Goal: Navigation & Orientation: Find specific page/section

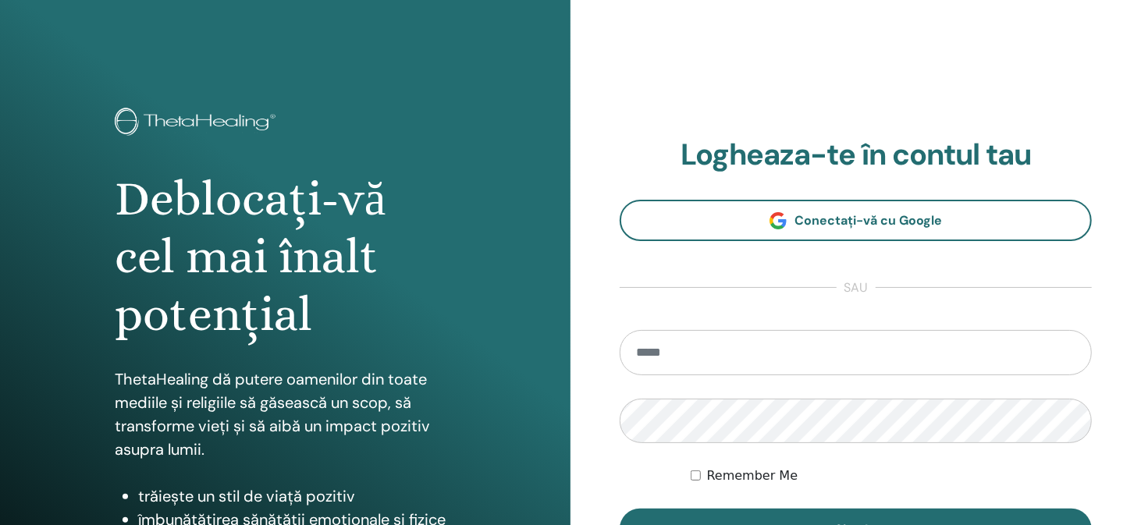
type input "**********"
click at [738, 477] on label "Remember Me" at bounding box center [752, 476] width 91 height 19
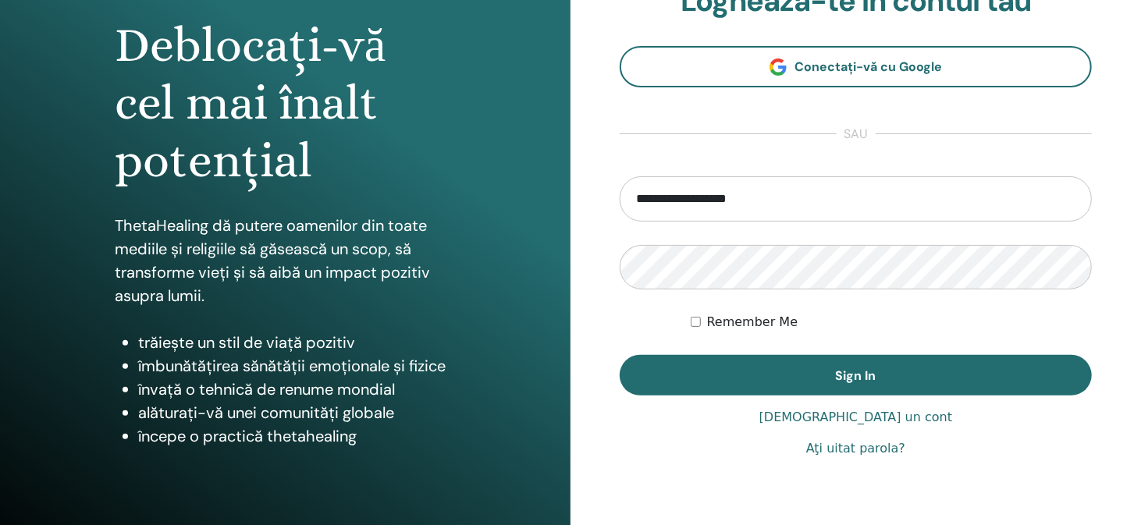
scroll to position [156, 0]
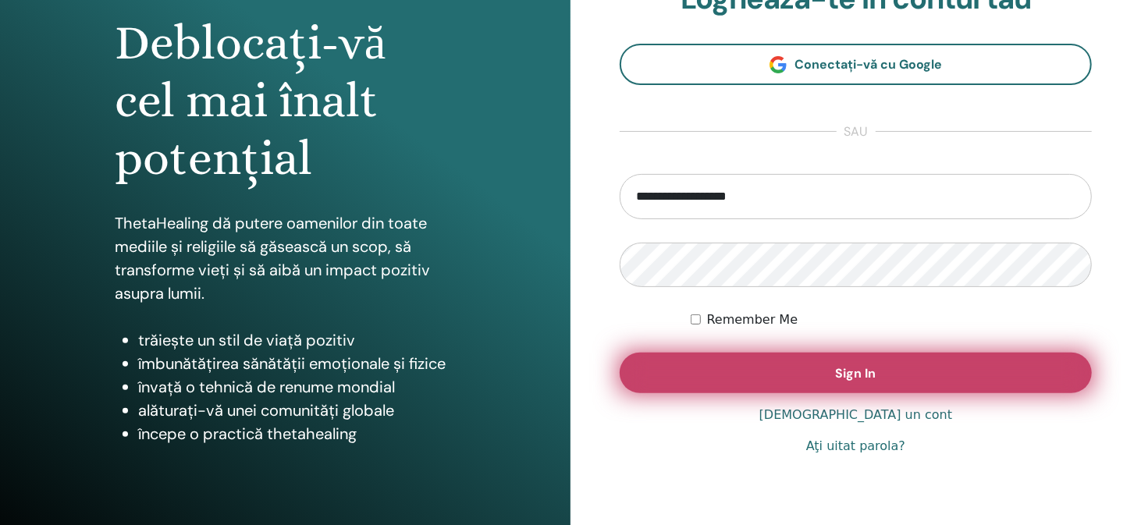
click at [866, 373] on span "Sign In" at bounding box center [856, 373] width 41 height 16
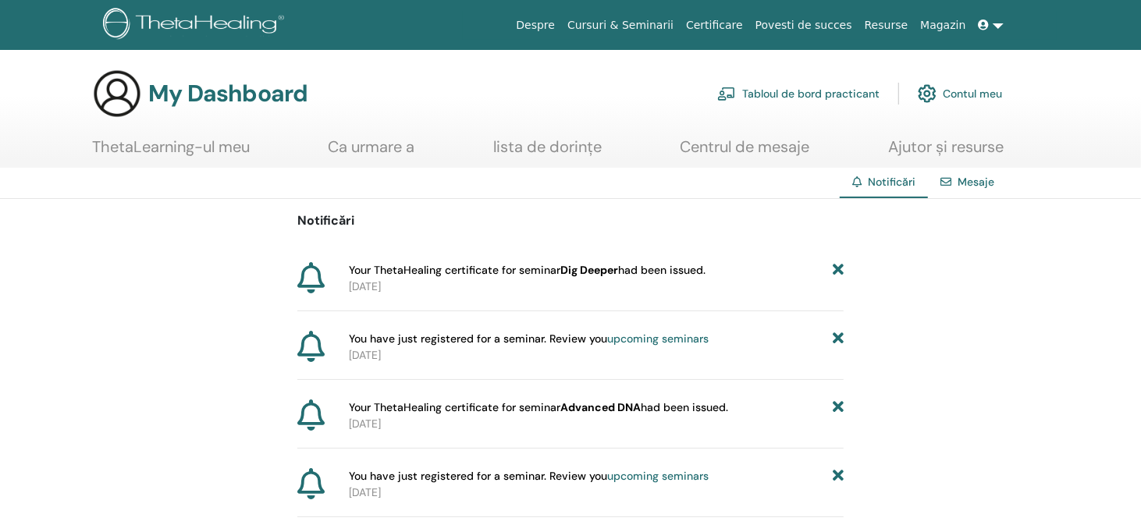
click at [976, 182] on link "Mesaje" at bounding box center [976, 182] width 37 height 14
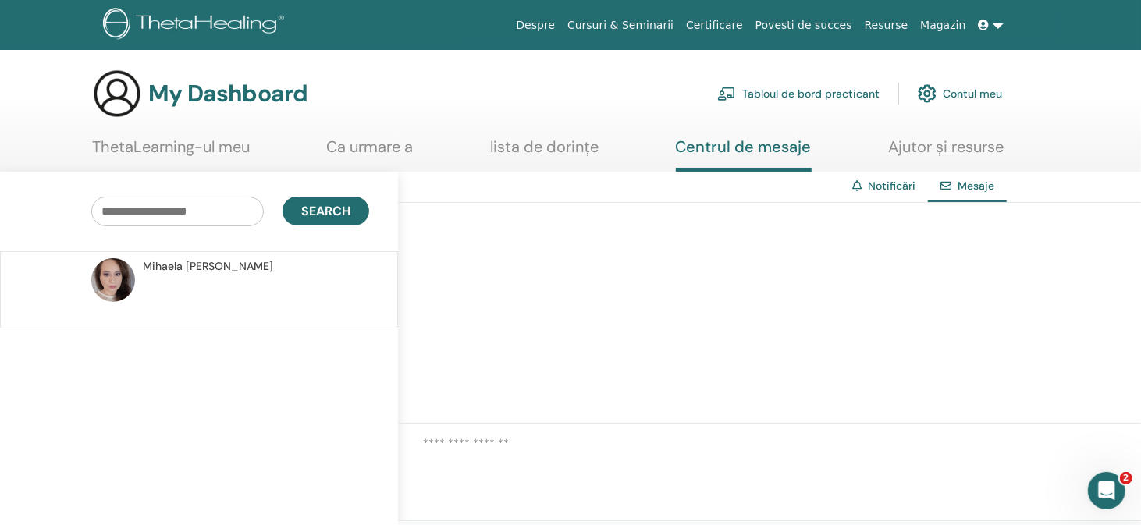
click at [166, 145] on link "ThetaLearning-ul meu" at bounding box center [171, 152] width 158 height 30
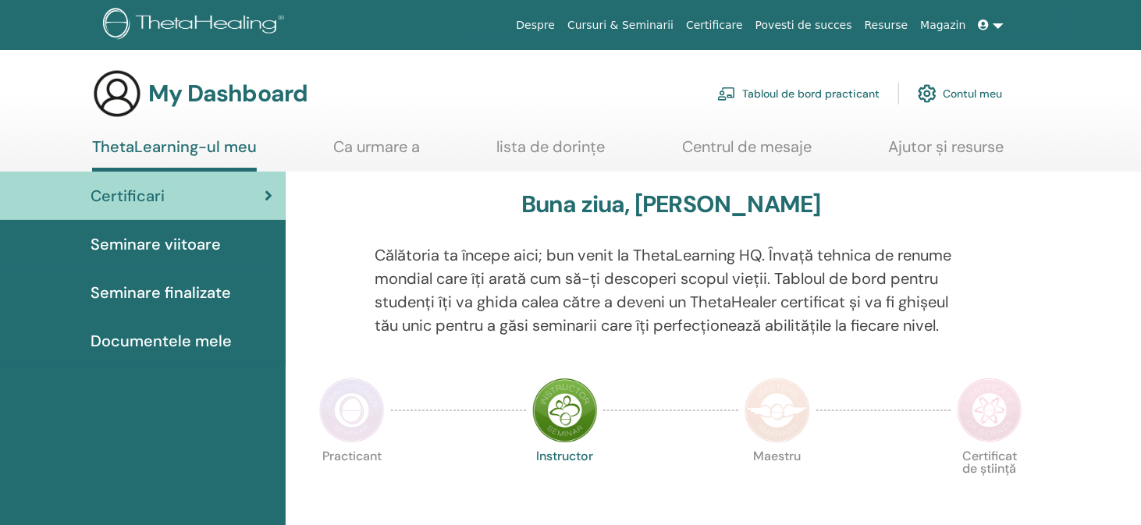
click at [668, 24] on link "Cursuri & Seminarii" at bounding box center [620, 25] width 119 height 29
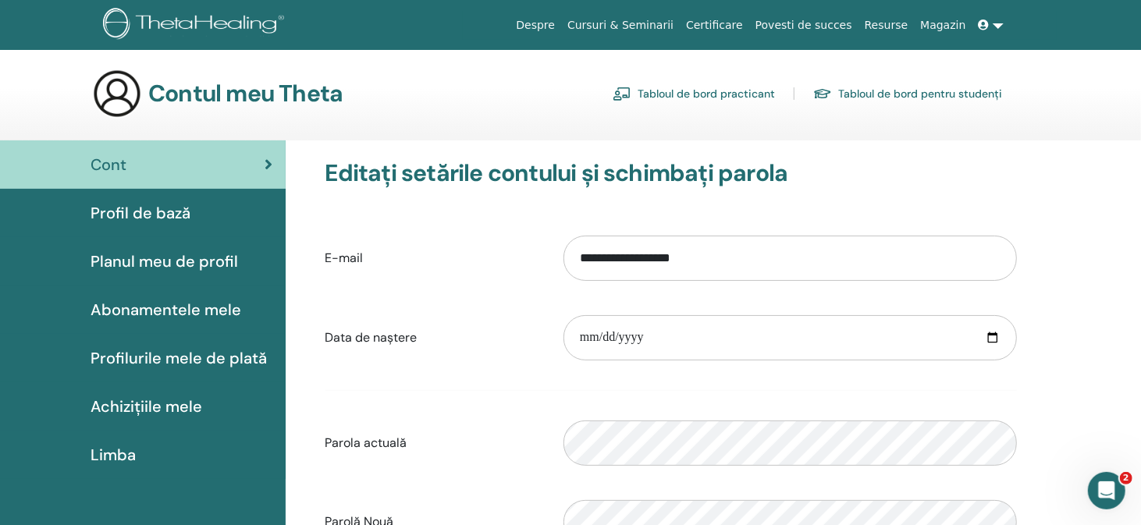
click at [745, 22] on link "Certificare" at bounding box center [714, 25] width 69 height 29
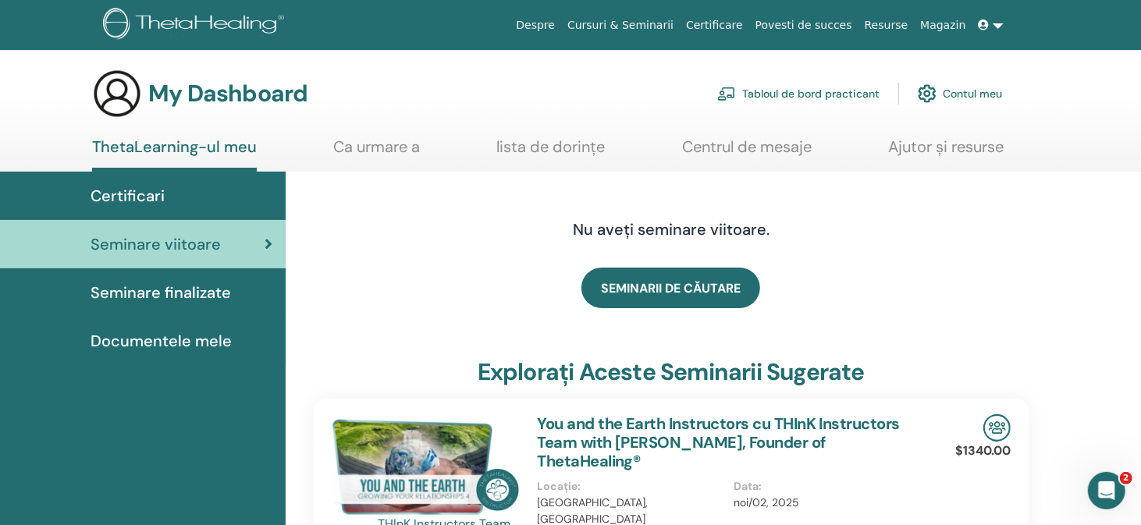
click at [996, 24] on link at bounding box center [991, 25] width 37 height 29
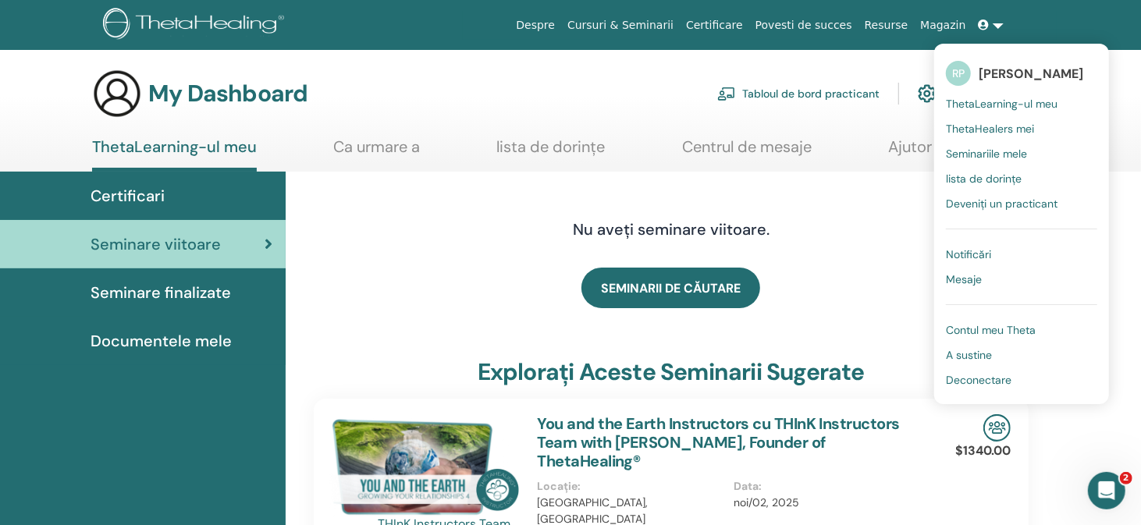
click at [973, 251] on span "Notificări" at bounding box center [968, 254] width 45 height 14
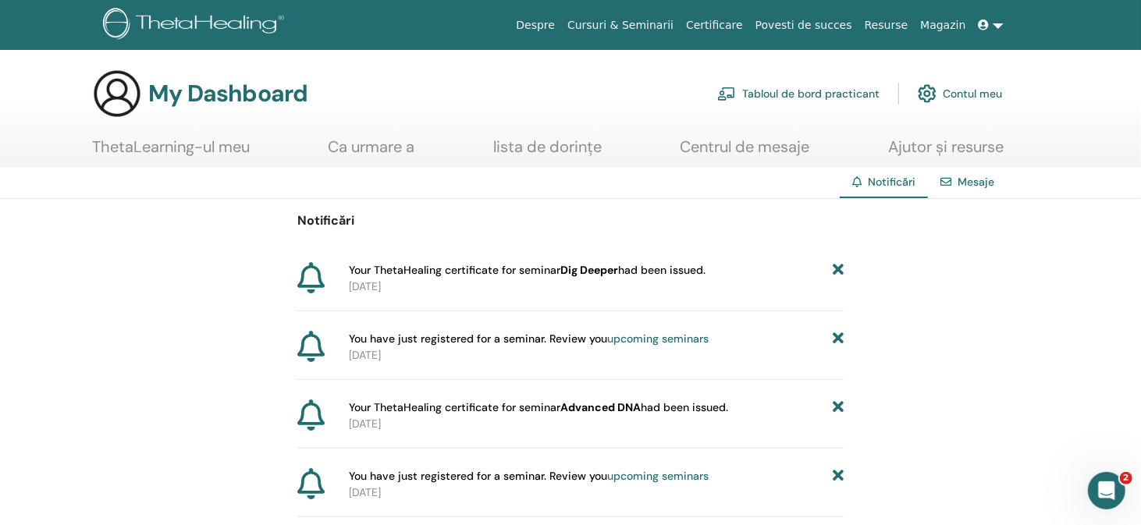
click at [316, 281] on icon at bounding box center [310, 277] width 27 height 31
click at [595, 268] on b "Dig Deeper" at bounding box center [589, 270] width 58 height 14
click at [923, 304] on div "Notificări Your ThetaHealing certificate for seminar Dig Deeper had been issued…" at bounding box center [570, 461] width 1141 height 525
click at [982, 181] on link "Mesaje" at bounding box center [976, 182] width 37 height 14
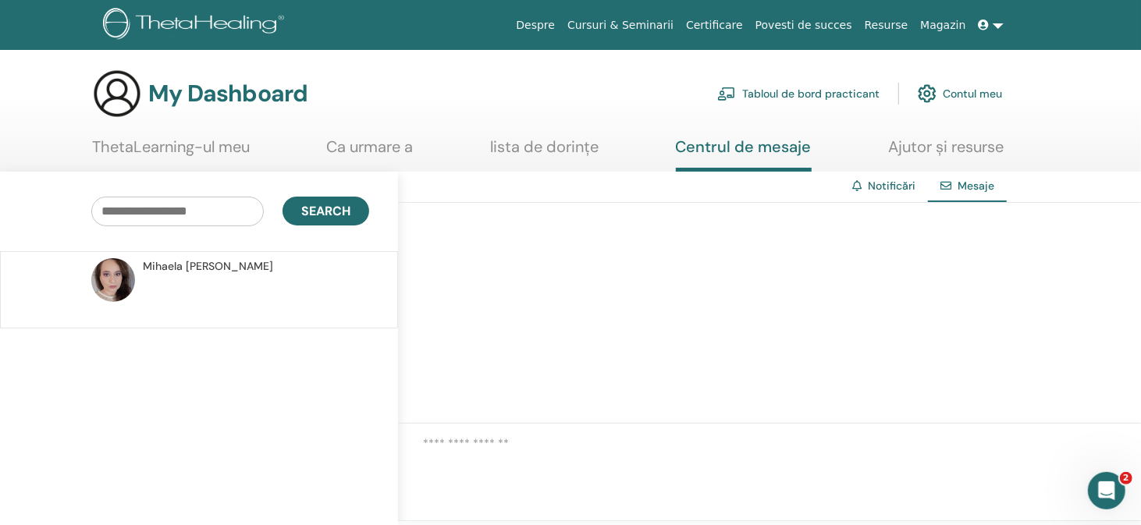
click at [877, 187] on link "Notificări" at bounding box center [892, 186] width 48 height 14
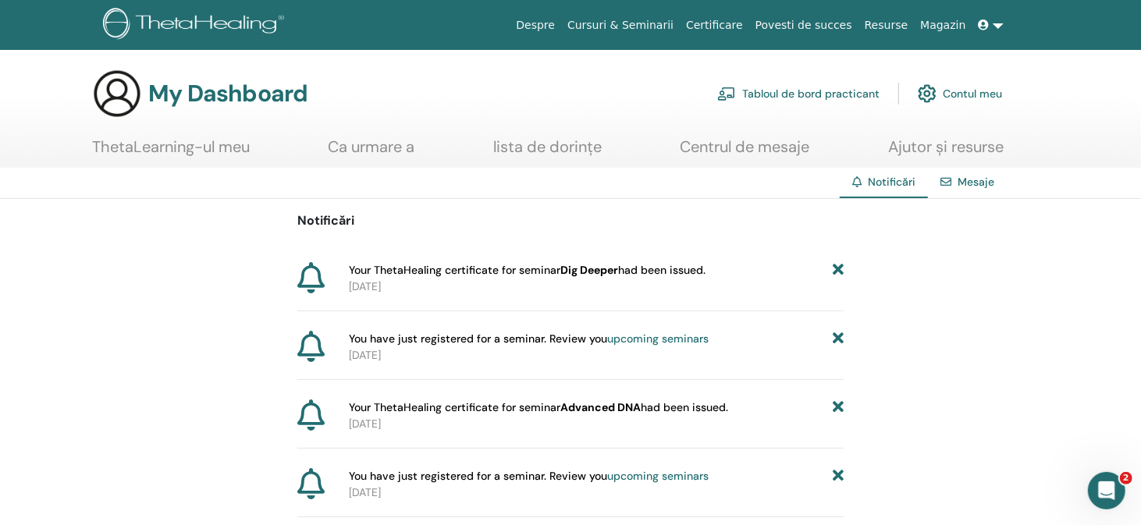
click at [459, 268] on span "Your ThetaHealing certificate for seminar Dig Deeper had been issued." at bounding box center [527, 270] width 357 height 16
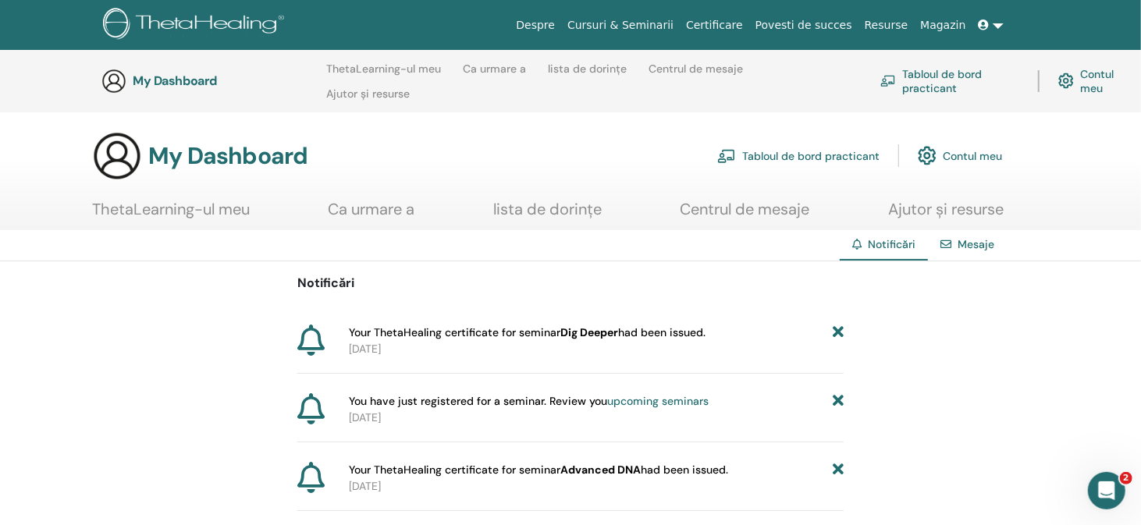
scroll to position [452, 0]
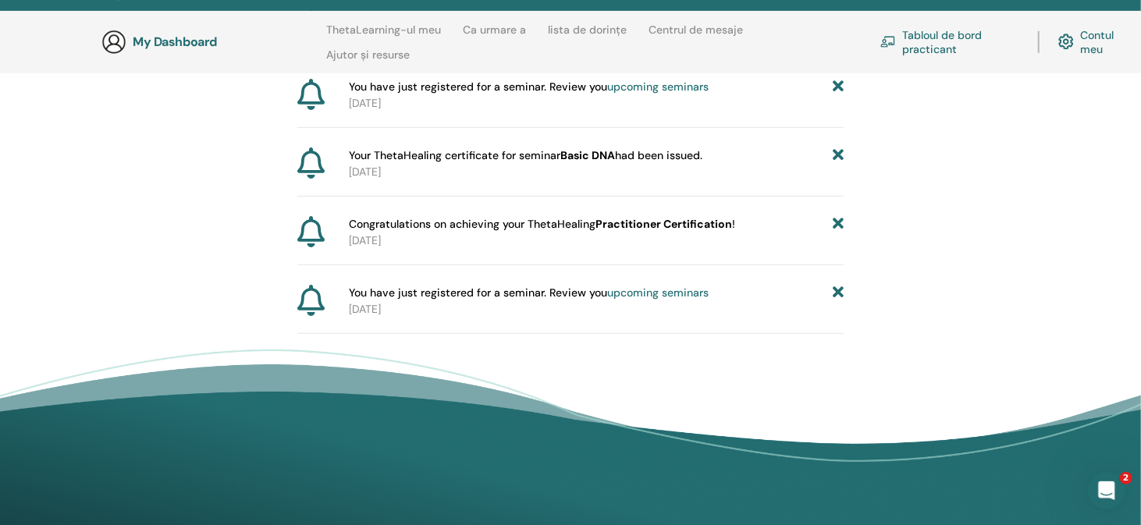
click at [663, 288] on link "upcoming seminars" at bounding box center [657, 293] width 101 height 14
click at [842, 290] on icon at bounding box center [838, 293] width 11 height 16
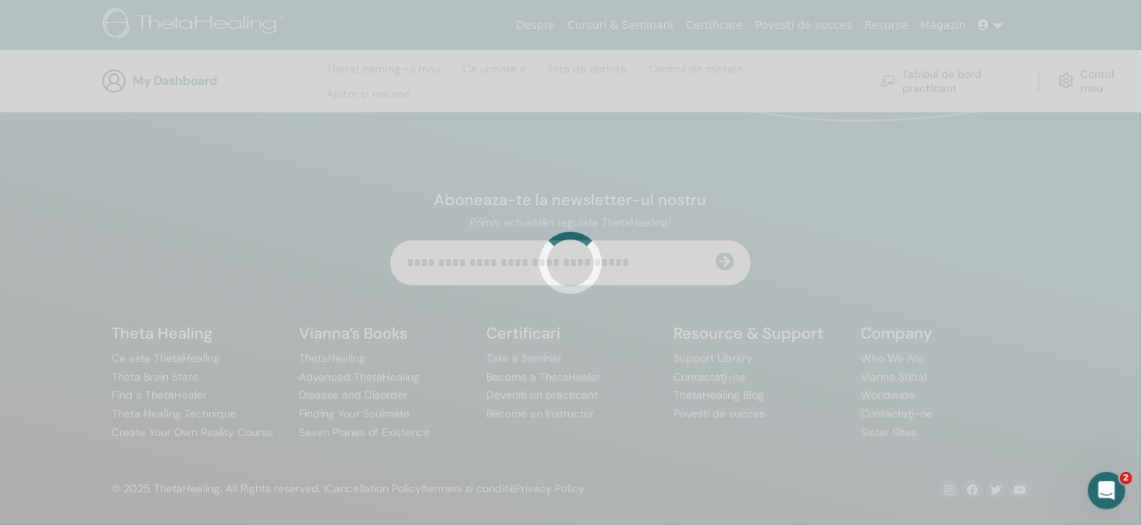
scroll to position [452, 0]
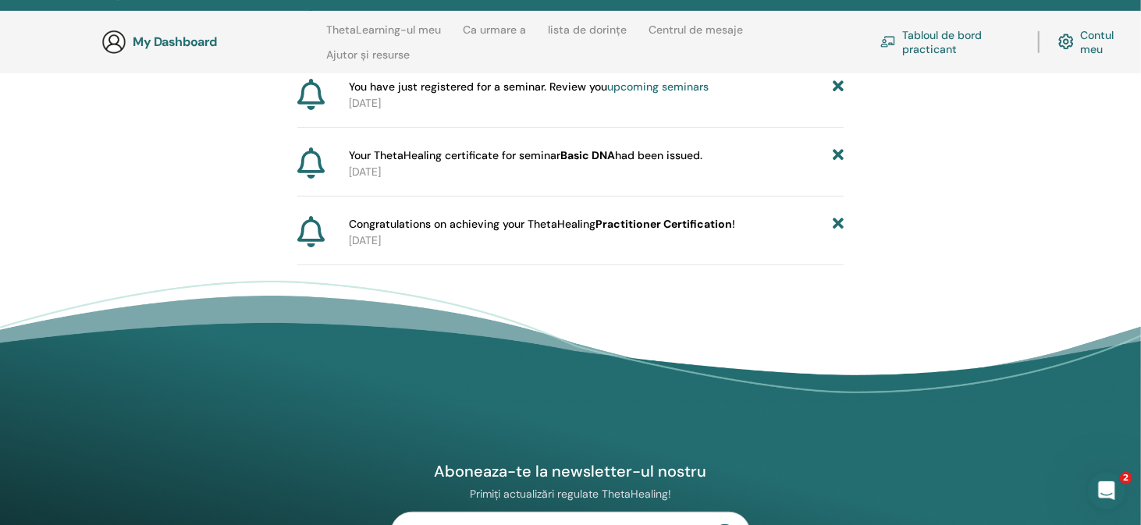
click at [649, 222] on b "Practitioner Certification" at bounding box center [664, 224] width 137 height 14
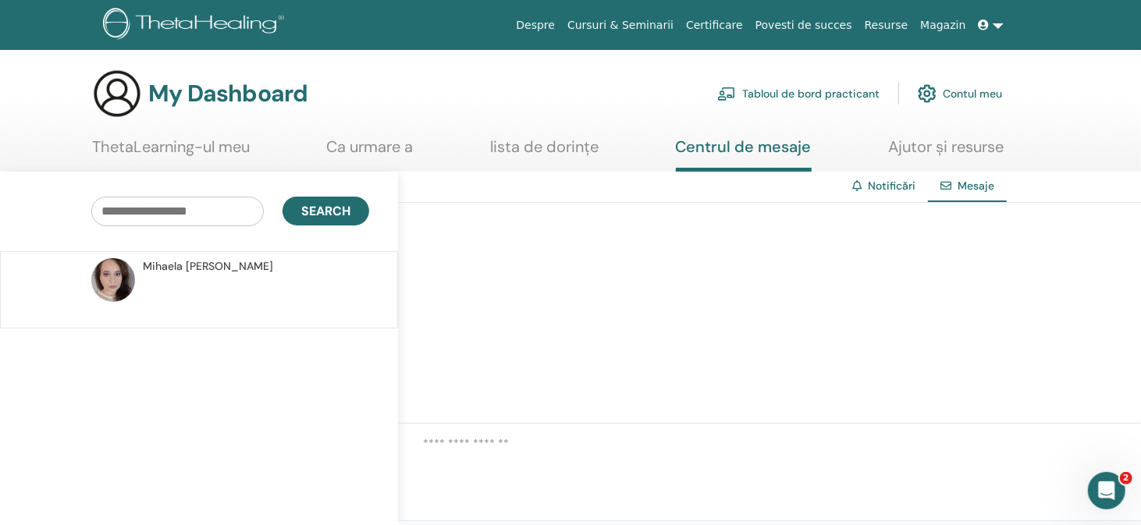
click at [891, 183] on link "Notificări" at bounding box center [892, 186] width 48 height 14
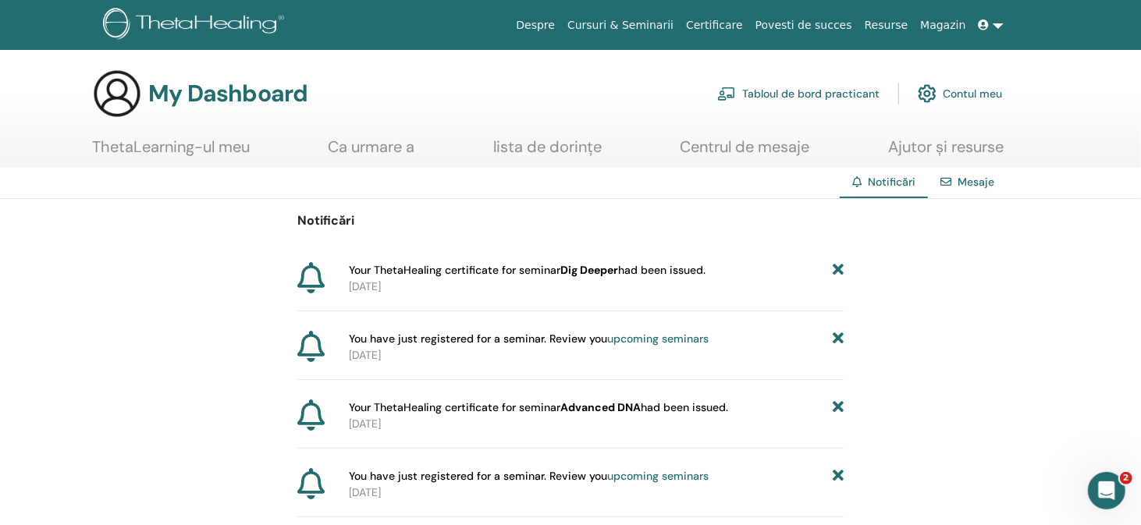
click at [612, 268] on b "Dig Deeper" at bounding box center [589, 270] width 58 height 14
click at [573, 283] on p "2025-09-14" at bounding box center [596, 287] width 495 height 16
drag, startPoint x: 559, startPoint y: 265, endPoint x: 616, endPoint y: 265, distance: 57.0
click at [616, 265] on span "Your ThetaHealing certificate for seminar Dig Deeper had been issued." at bounding box center [527, 270] width 357 height 16
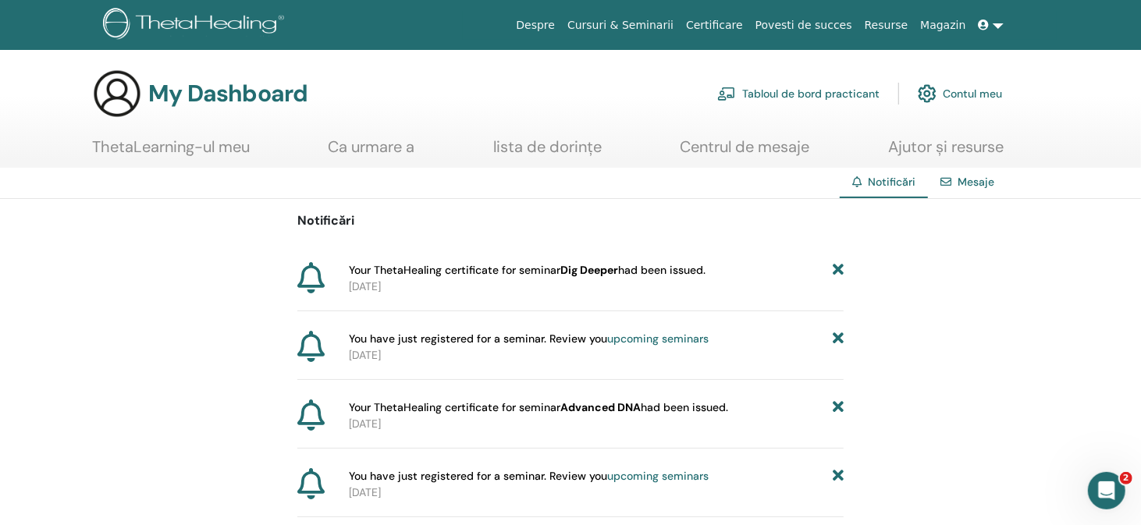
drag, startPoint x: 610, startPoint y: 271, endPoint x: 1017, endPoint y: 334, distance: 412.3
click at [1017, 334] on div "Notificări Your ThetaHealing certificate for seminar Dig Deeper had been issued…" at bounding box center [570, 427] width 1141 height 456
click at [585, 276] on b "Dig Deeper" at bounding box center [589, 270] width 58 height 14
click at [960, 89] on link "Contul meu" at bounding box center [960, 93] width 84 height 34
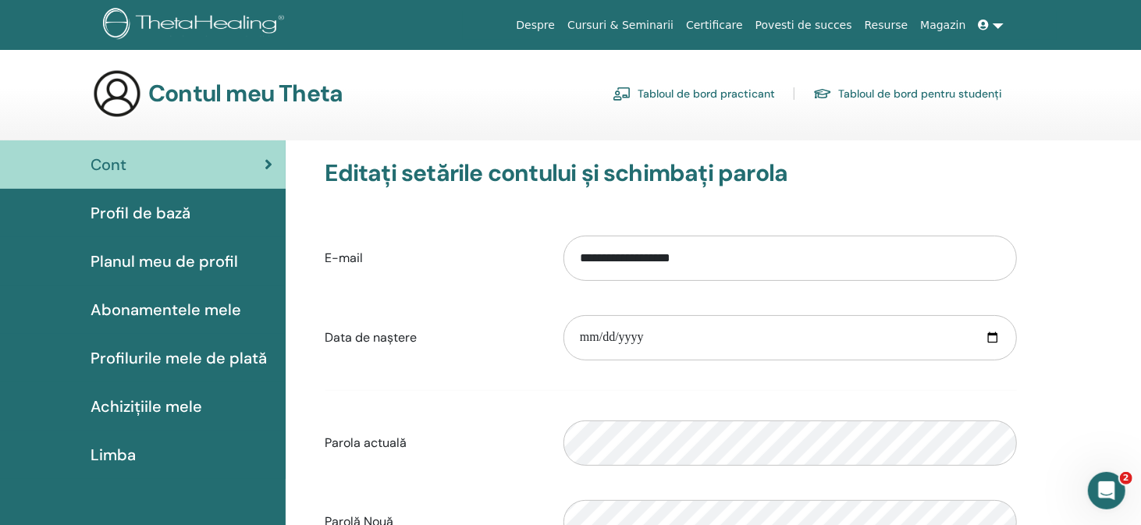
click at [997, 22] on link at bounding box center [991, 25] width 37 height 29
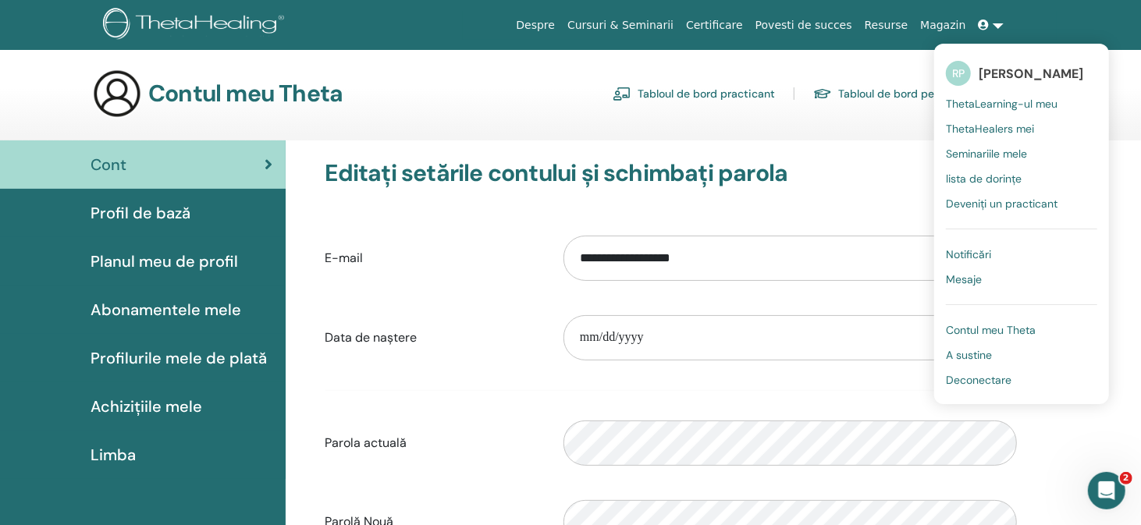
click at [999, 126] on span "ThetaHealers mei" at bounding box center [990, 129] width 88 height 14
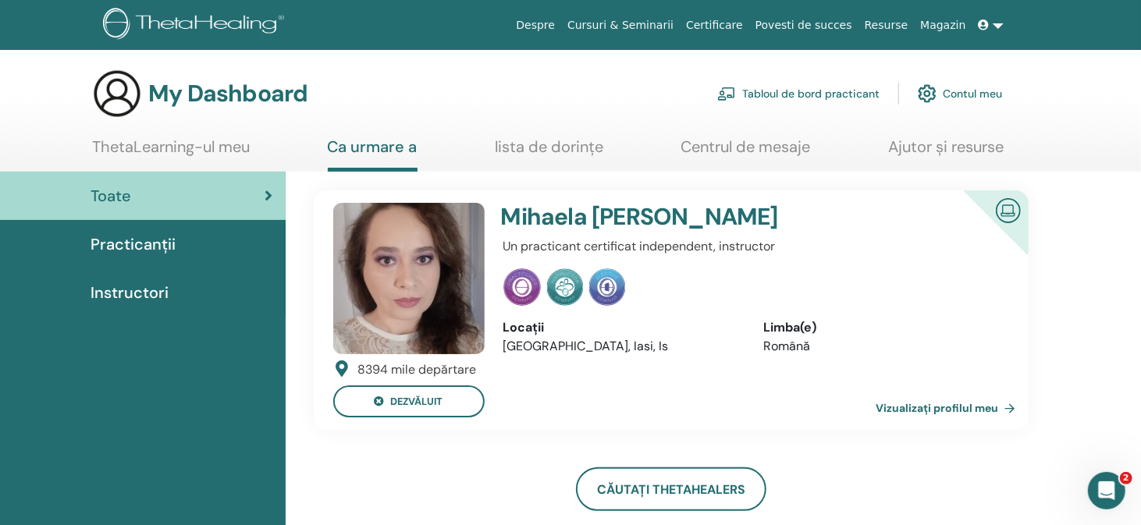
click at [978, 94] on link "Contul meu" at bounding box center [960, 93] width 84 height 34
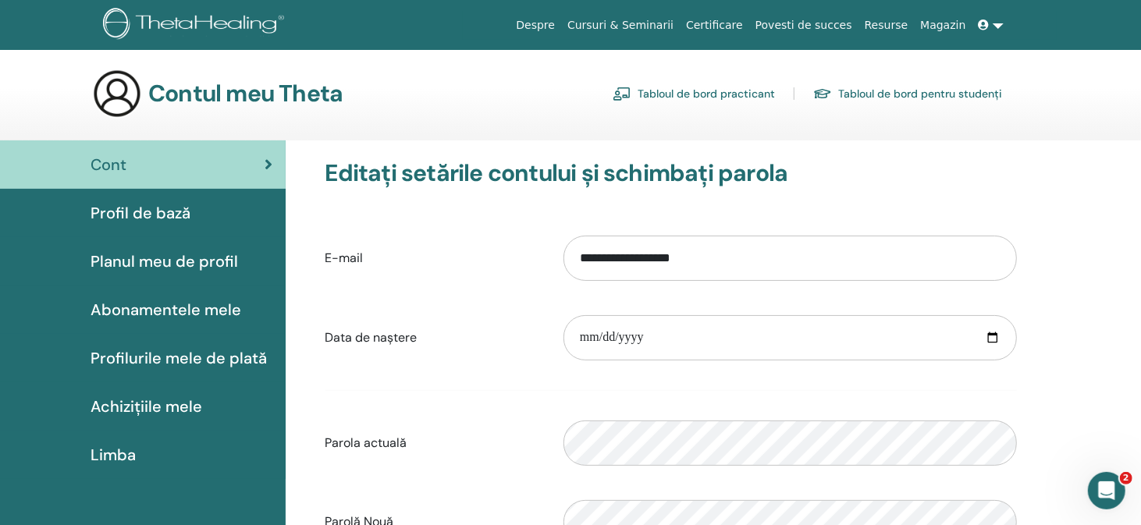
click at [1000, 23] on link at bounding box center [991, 25] width 37 height 29
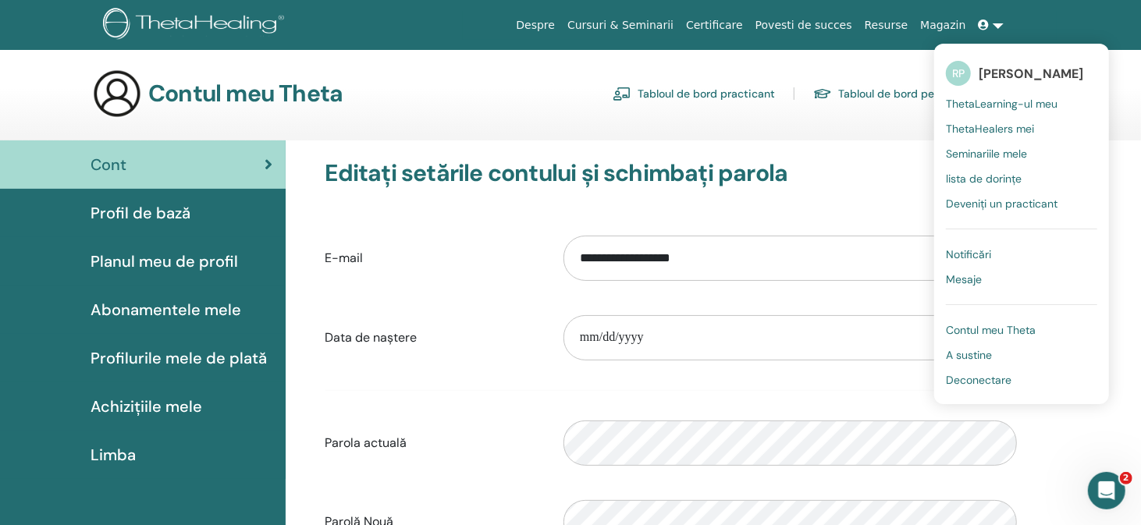
click at [973, 357] on span "A sustine" at bounding box center [969, 355] width 46 height 14
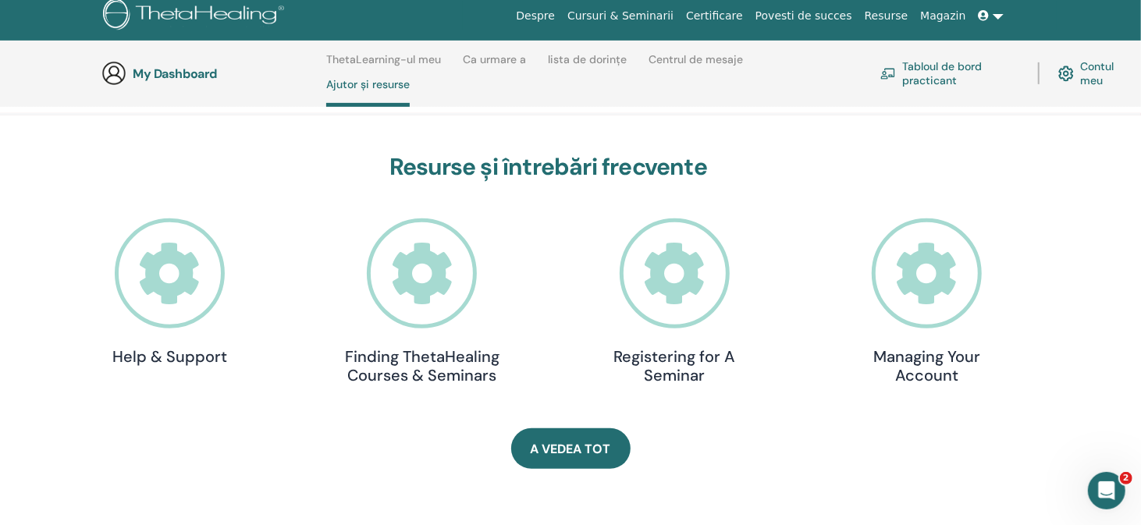
scroll to position [144, 0]
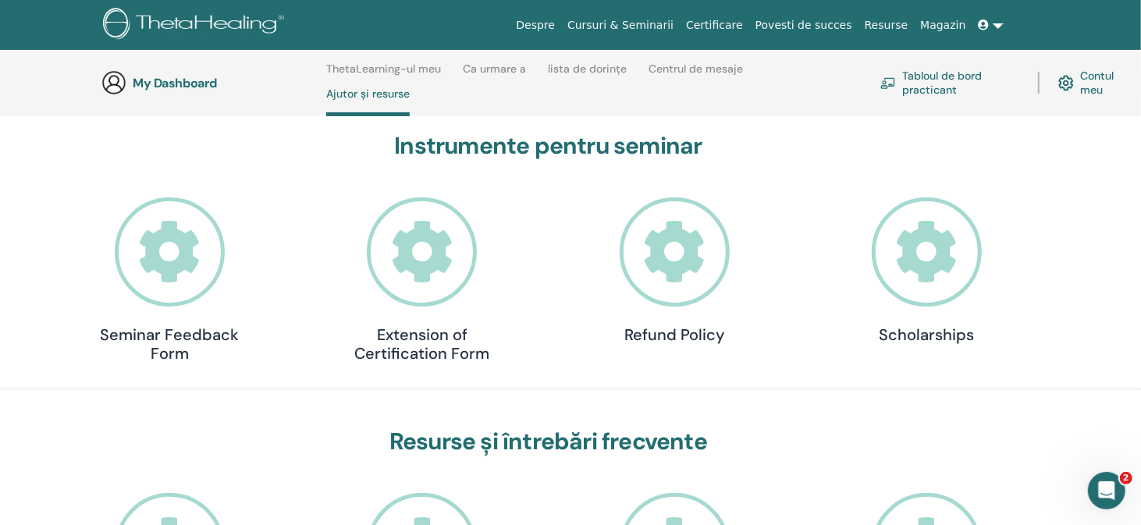
click at [657, 23] on link "Cursuri & Seminarii" at bounding box center [620, 25] width 119 height 29
